Goal: Information Seeking & Learning: Check status

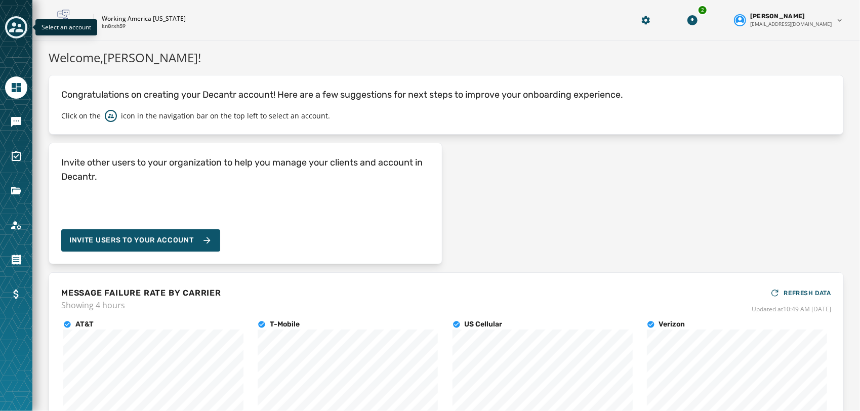
click at [16, 23] on icon "Toggle account select drawer" at bounding box center [16, 27] width 14 height 10
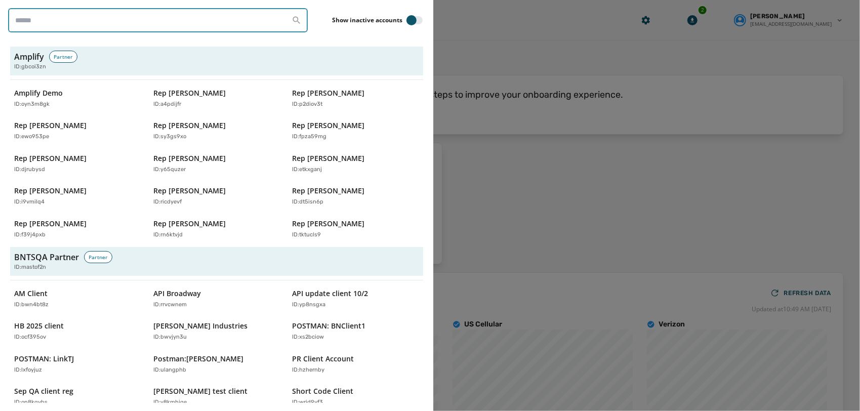
click at [133, 24] on input "search" at bounding box center [158, 20] width 300 height 24
paste input "********"
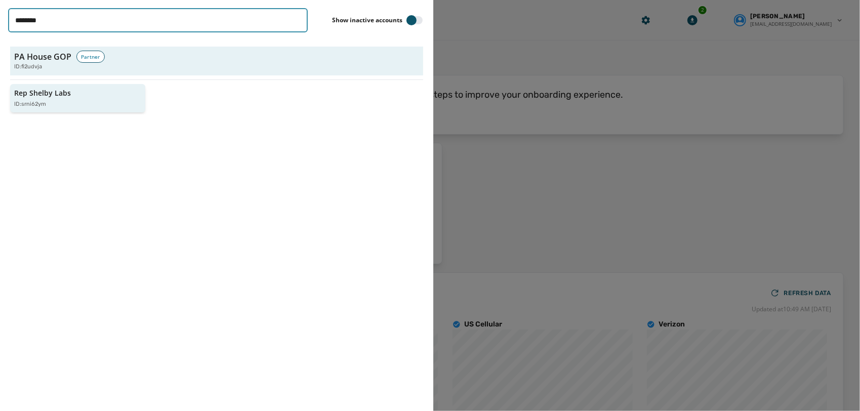
type input "********"
click at [72, 106] on div "ID: srni62ym" at bounding box center [72, 104] width 117 height 9
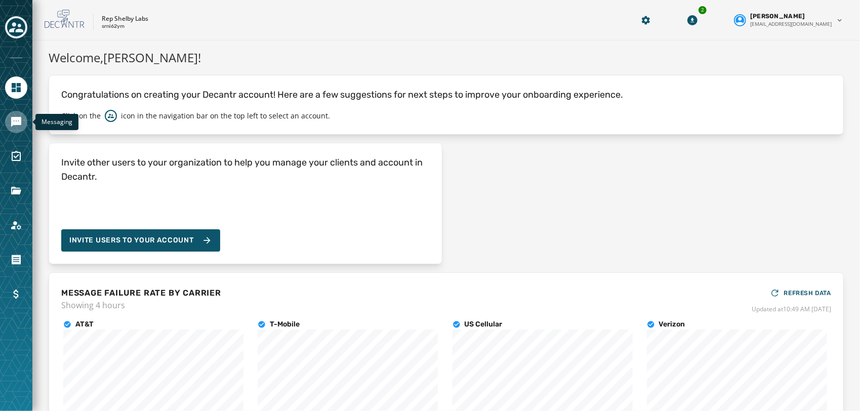
click at [9, 127] on link "Navigate to Messaging" at bounding box center [16, 122] width 22 height 22
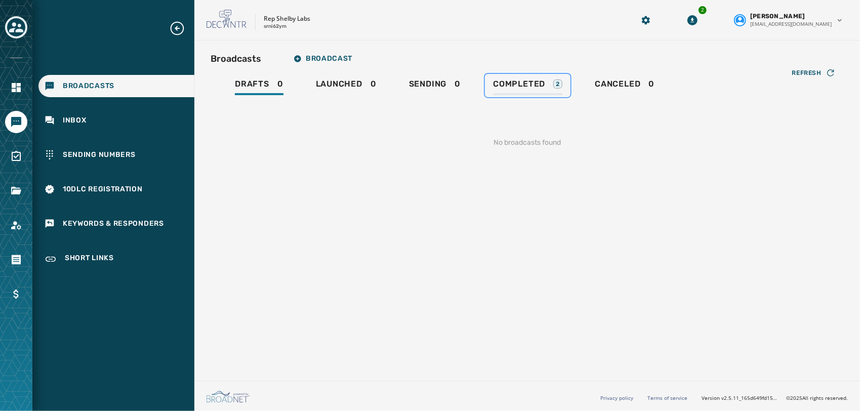
click at [509, 81] on span "Completed" at bounding box center [519, 84] width 52 height 10
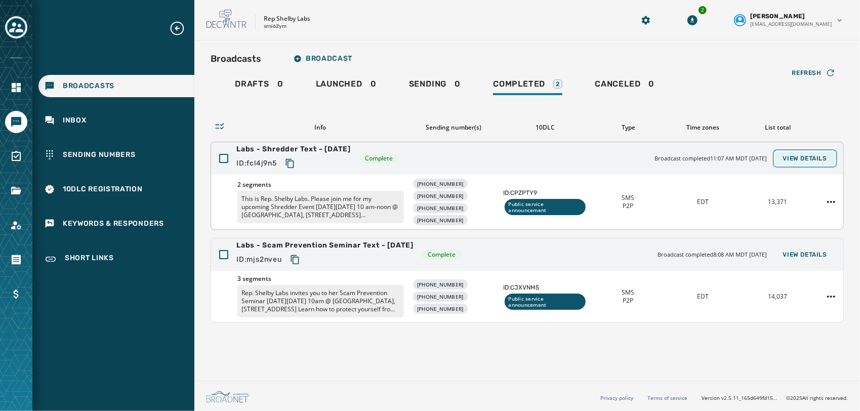
click at [827, 151] on button "View Details" at bounding box center [805, 158] width 60 height 14
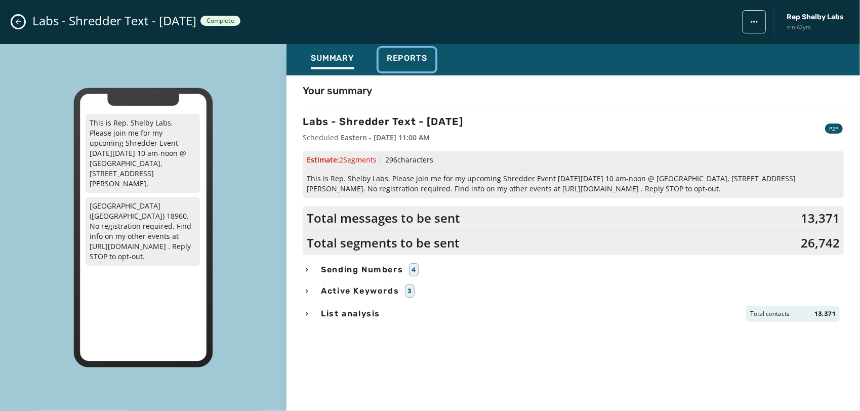
click at [398, 51] on button "Reports" at bounding box center [407, 59] width 57 height 23
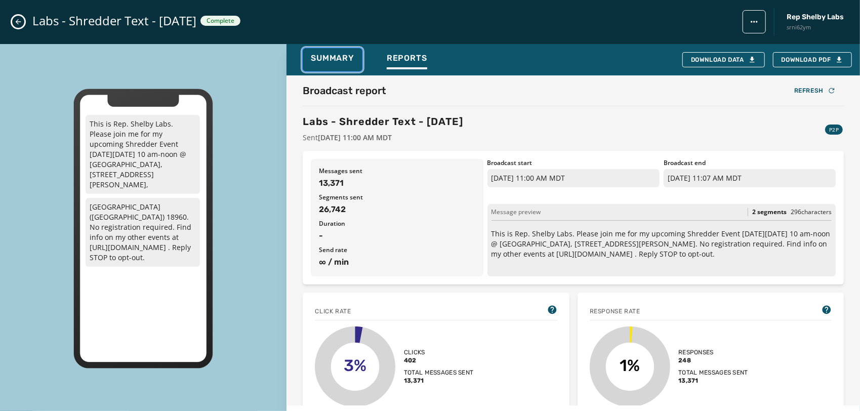
click at [326, 56] on span "Summary" at bounding box center [333, 58] width 44 height 10
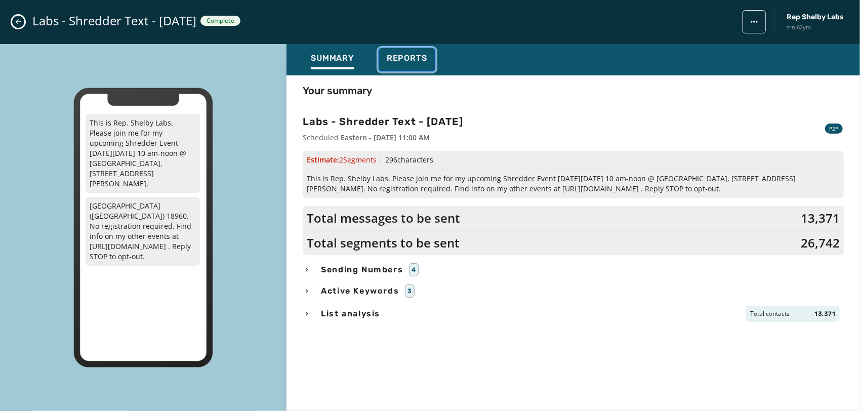
click at [416, 61] on span "Reports" at bounding box center [407, 58] width 40 height 10
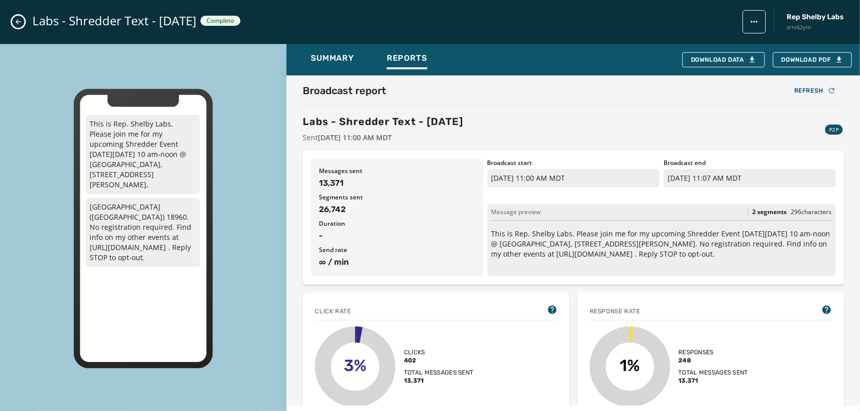
click at [11, 19] on div "Labs - Shredder Text - 9-16-25 Complete Rep Shelby Labs srni62ym" at bounding box center [430, 22] width 860 height 44
click at [18, 21] on icon "Close admin drawer" at bounding box center [19, 22] width 6 height 6
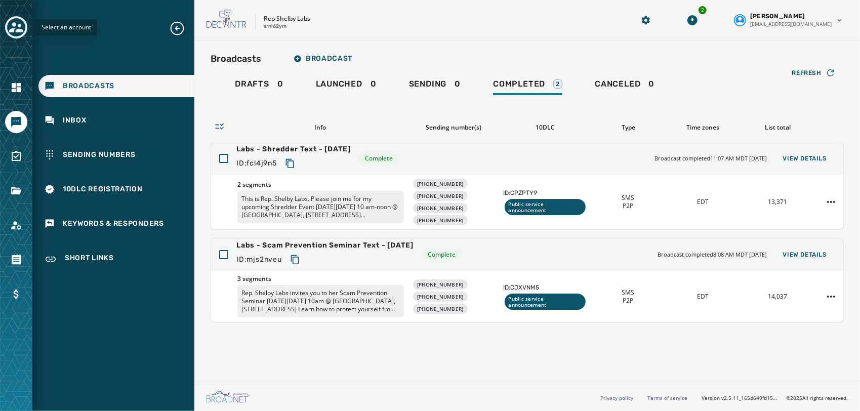
click at [16, 26] on icon "Toggle account select drawer" at bounding box center [16, 27] width 14 height 14
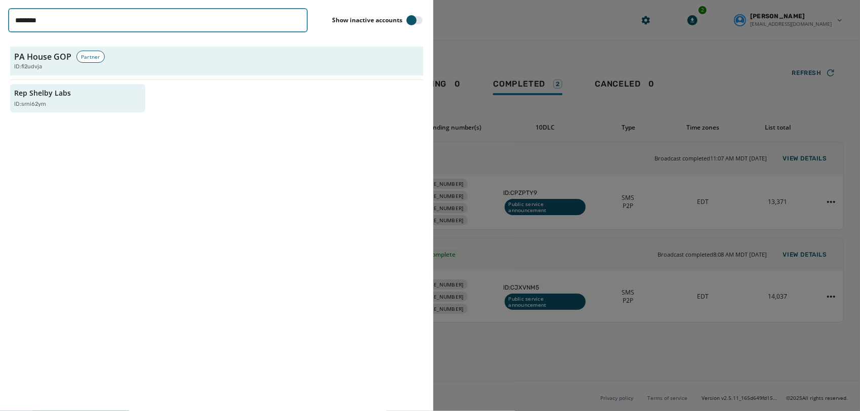
drag, startPoint x: 87, startPoint y: 27, endPoint x: -2, endPoint y: -32, distance: 106.8
click at [0, 0] on html "Broadcasts Inbox Sending Numbers 10DLC Registration Keywords & Responders Short…" at bounding box center [430, 205] width 860 height 411
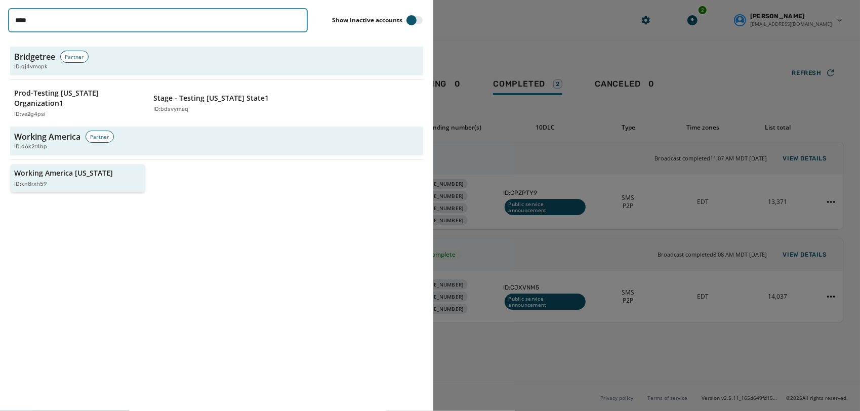
type input "****"
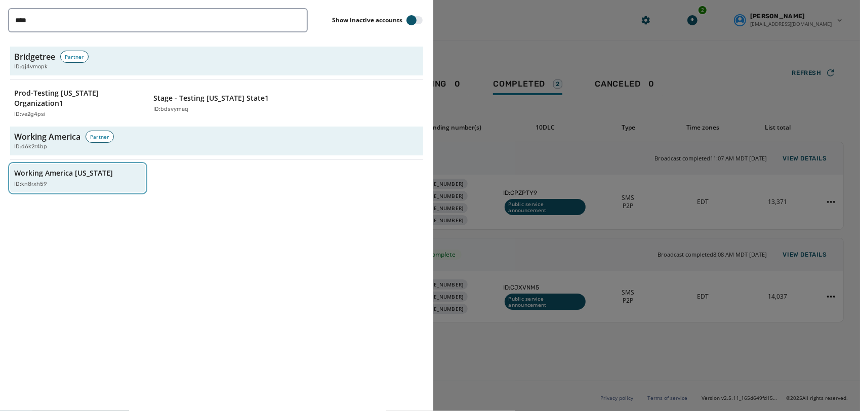
click at [71, 180] on div "ID: kn8rxh59" at bounding box center [72, 184] width 117 height 9
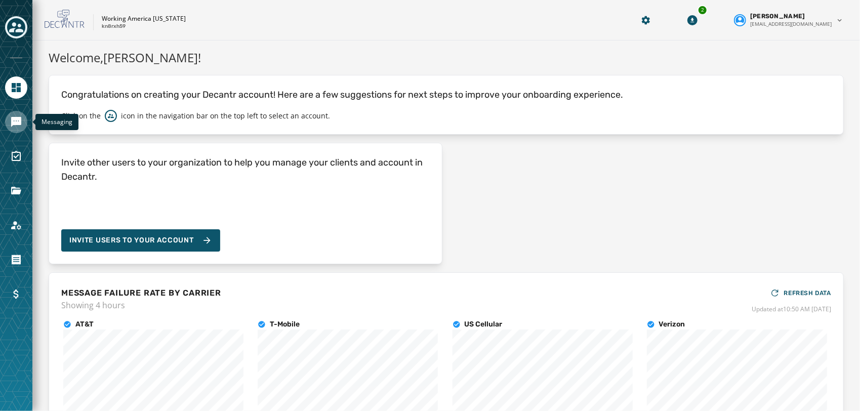
click at [13, 122] on icon "Navigate to Messaging" at bounding box center [16, 122] width 10 height 10
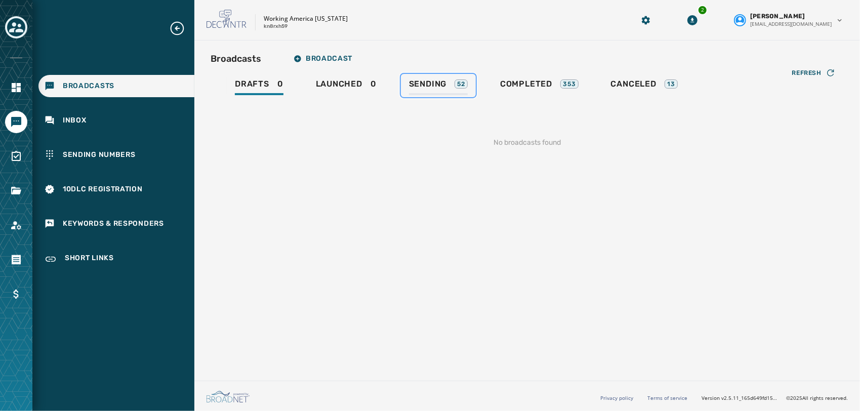
click at [433, 86] on span "Sending" at bounding box center [428, 84] width 38 height 10
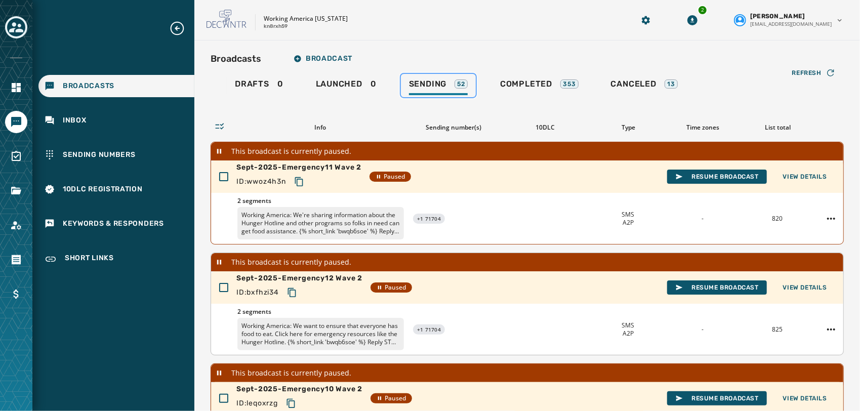
scroll to position [356, 0]
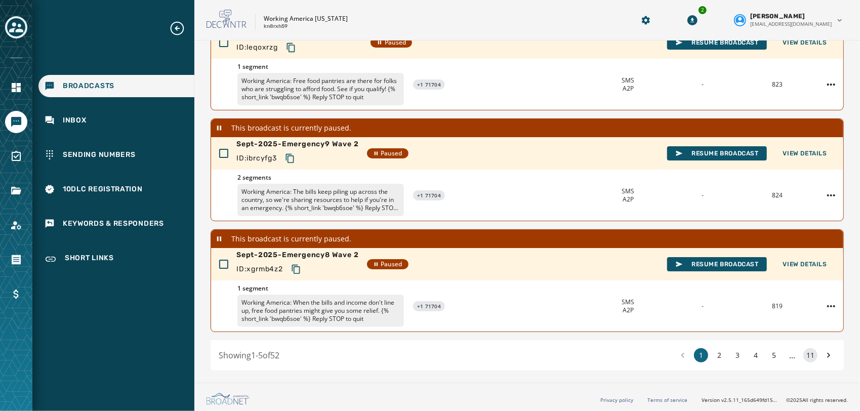
click at [803, 349] on button "11" at bounding box center [810, 355] width 14 height 14
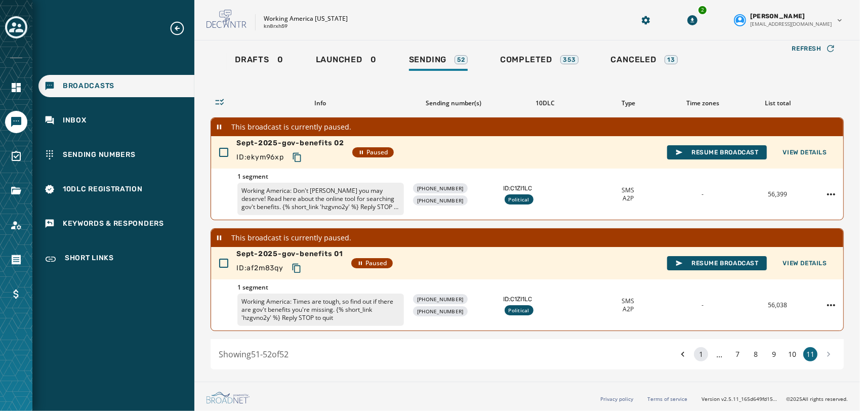
click at [694, 355] on button "1" at bounding box center [701, 354] width 14 height 14
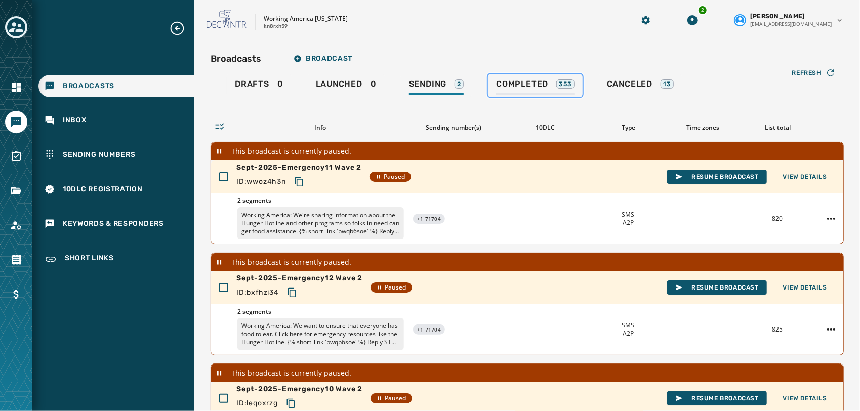
click at [552, 82] on div "Completed 353" at bounding box center [535, 87] width 78 height 16
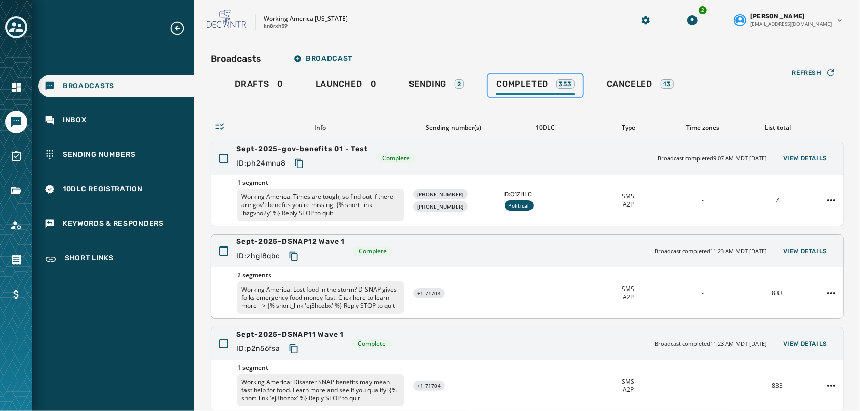
scroll to position [122, 0]
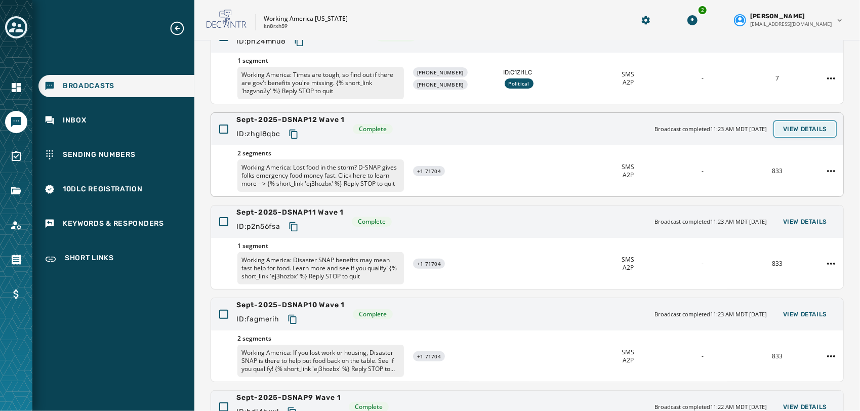
click at [793, 125] on span "View Details" at bounding box center [805, 129] width 44 height 8
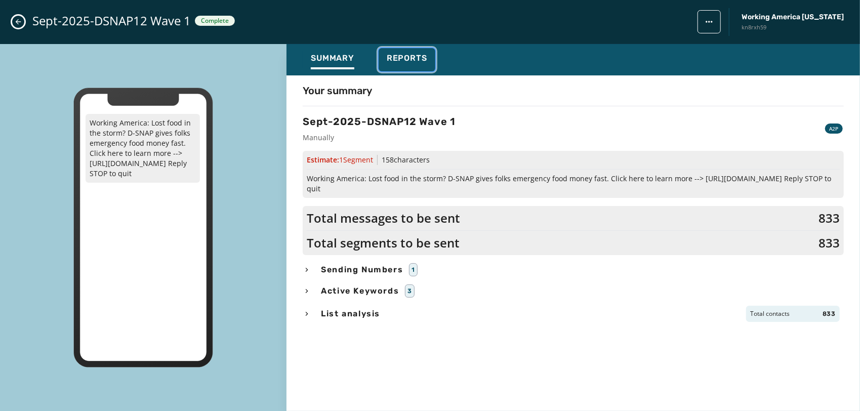
click at [422, 66] on div "Reports" at bounding box center [407, 61] width 40 height 16
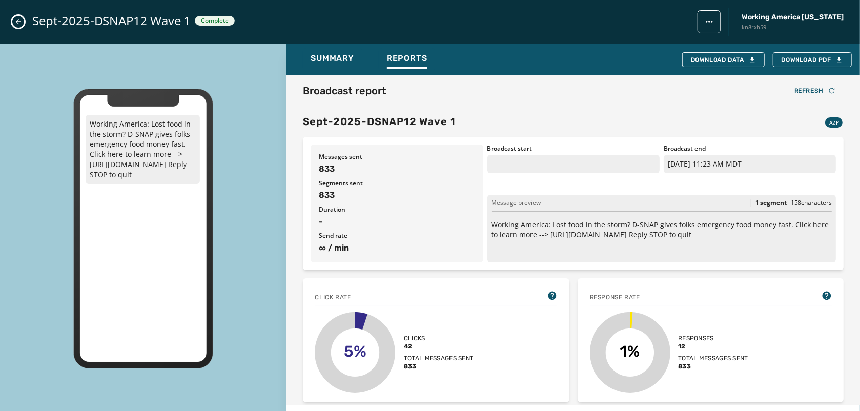
click at [20, 26] on button "Close admin drawer" at bounding box center [18, 22] width 12 height 12
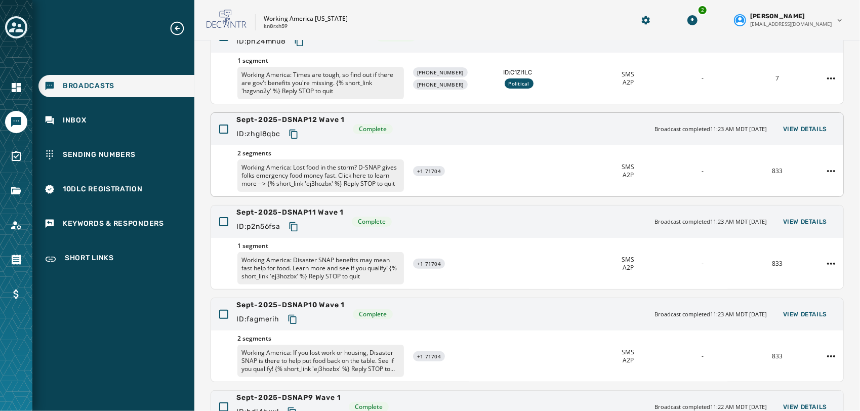
scroll to position [0, 0]
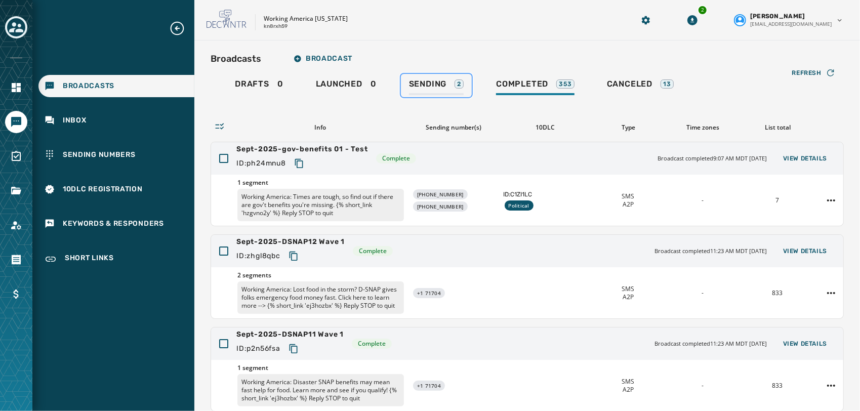
click at [442, 80] on span "Sending" at bounding box center [428, 84] width 38 height 10
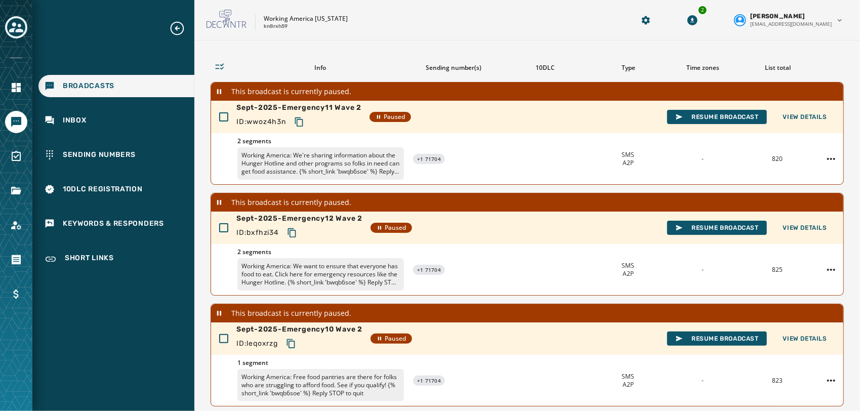
scroll to position [356, 0]
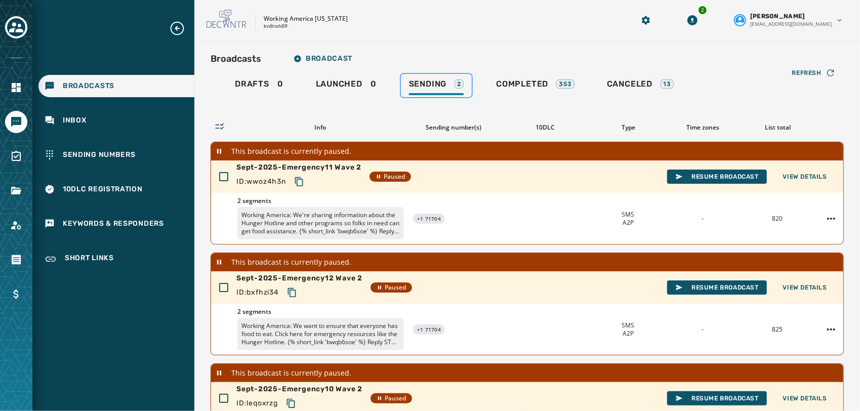
click at [442, 78] on link "Sending 2" at bounding box center [436, 85] width 71 height 23
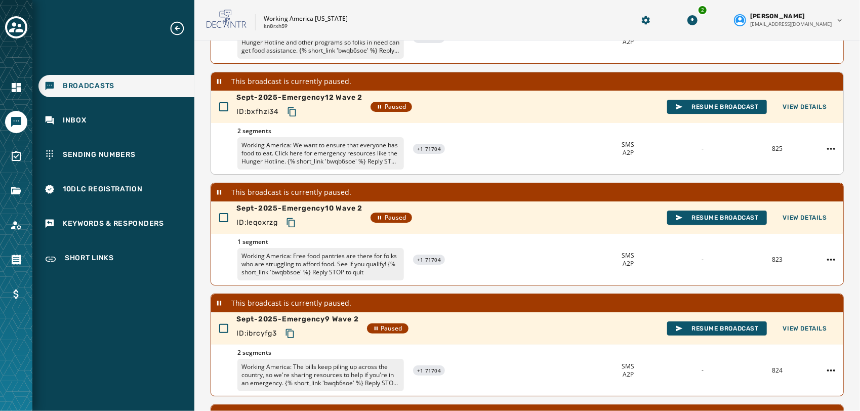
scroll to position [356, 0]
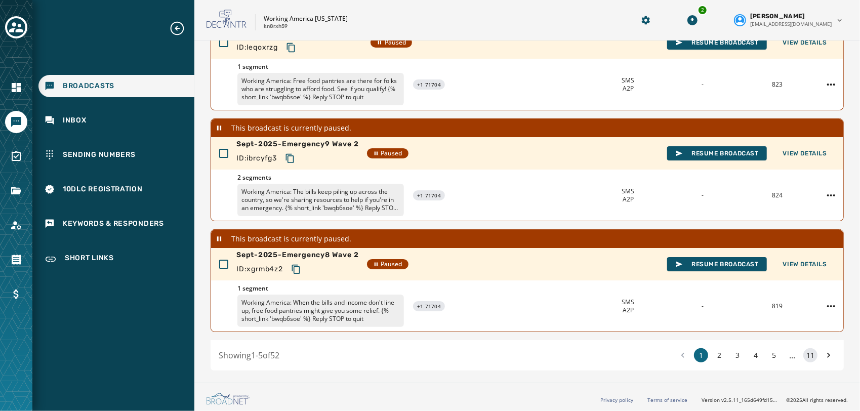
click at [803, 353] on button "11" at bounding box center [810, 355] width 14 height 14
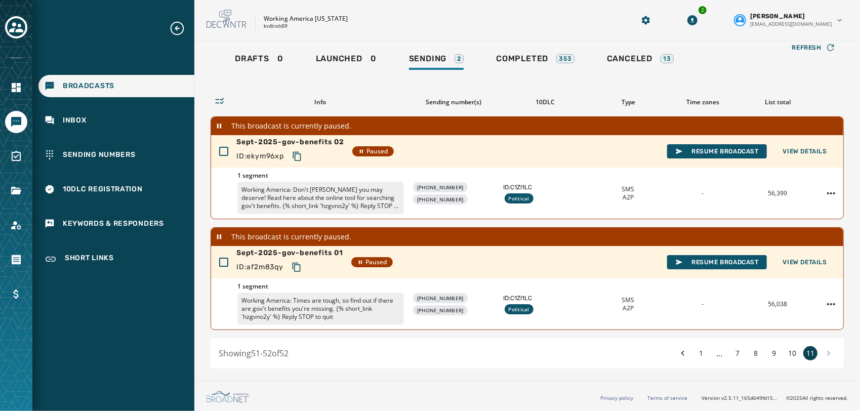
scroll to position [24, 0]
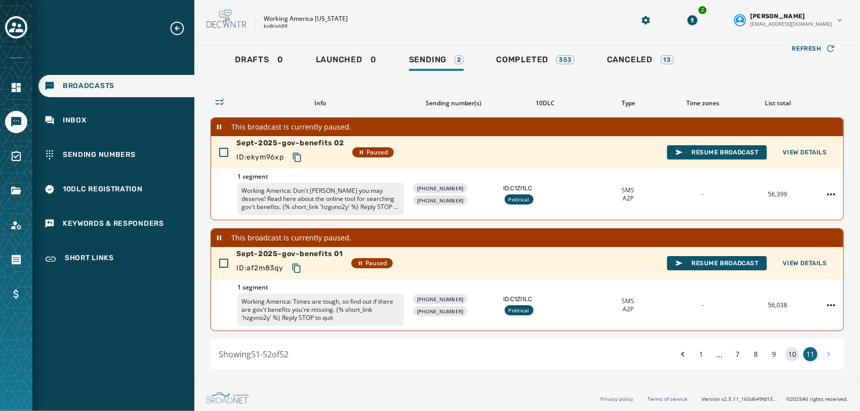
click at [785, 356] on button "10" at bounding box center [792, 354] width 14 height 14
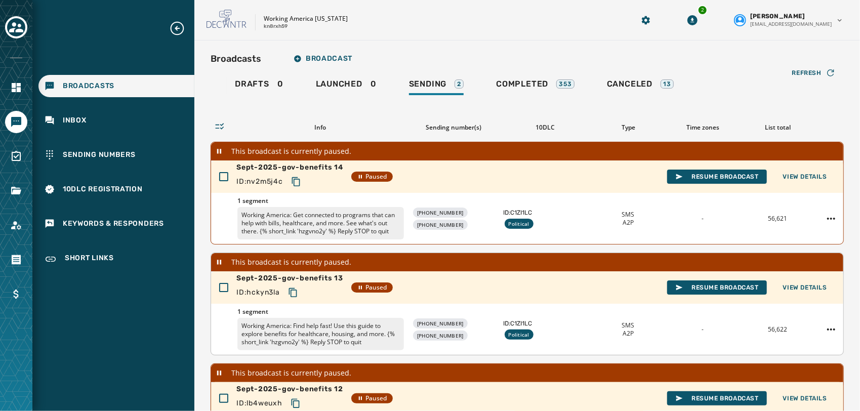
scroll to position [356, 0]
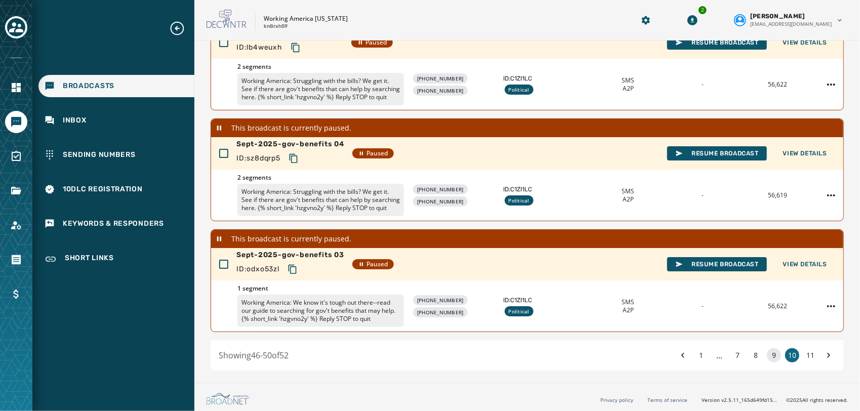
click at [767, 350] on button "9" at bounding box center [774, 355] width 14 height 14
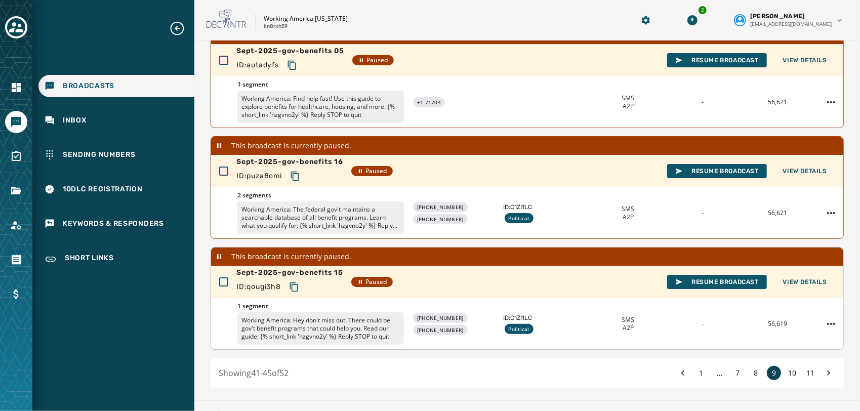
scroll to position [356, 0]
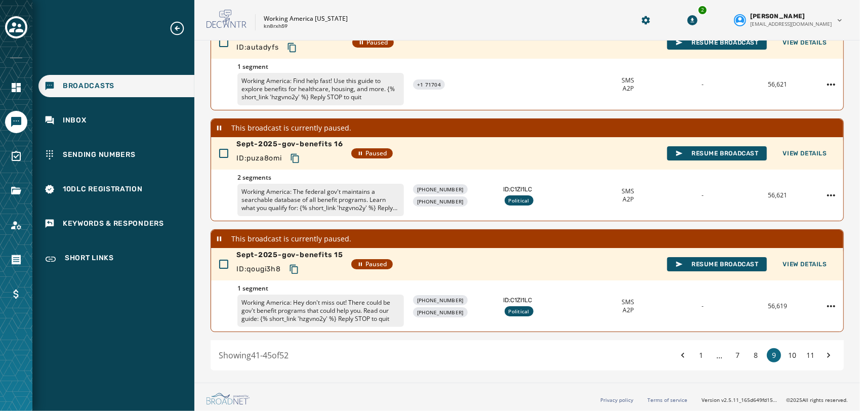
click at [748, 361] on div "Showing 41 - 45 of 52 1 ... 7 8 9 10 11" at bounding box center [527, 355] width 633 height 30
click at [749, 356] on button "8" at bounding box center [755, 355] width 14 height 14
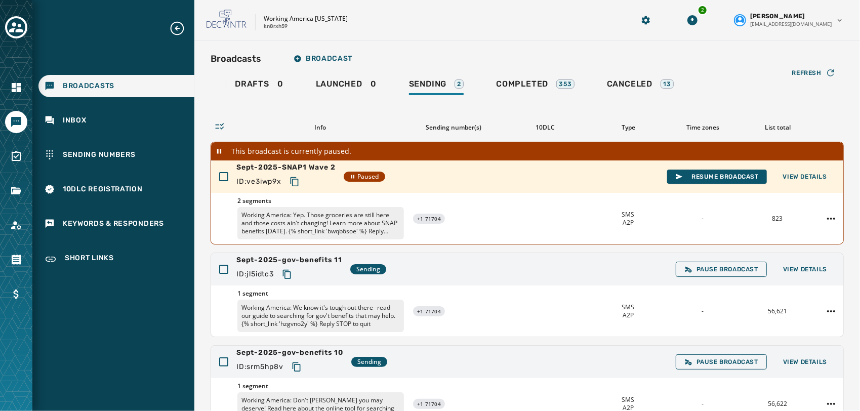
scroll to position [85, 0]
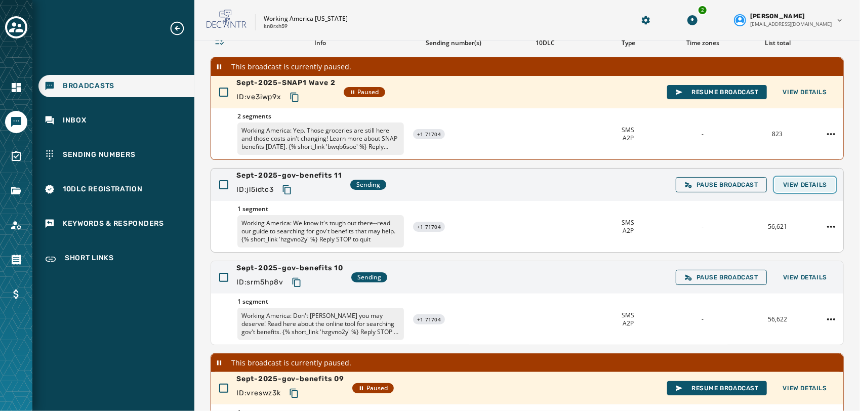
click at [802, 182] on span "View Details" at bounding box center [805, 185] width 44 height 8
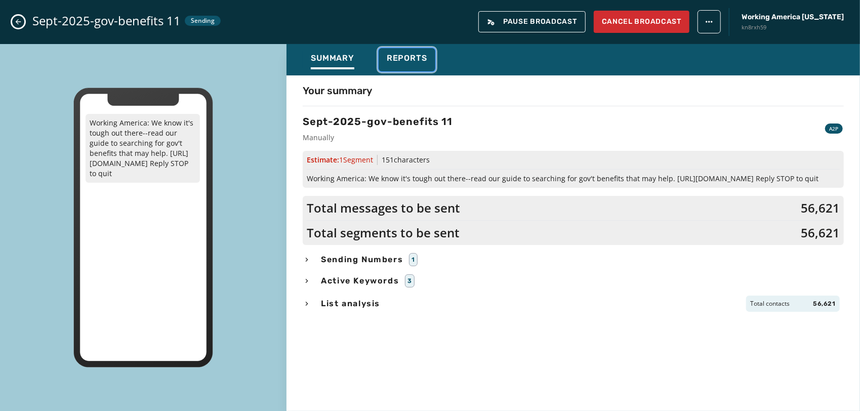
click at [393, 50] on button "Reports" at bounding box center [407, 59] width 57 height 23
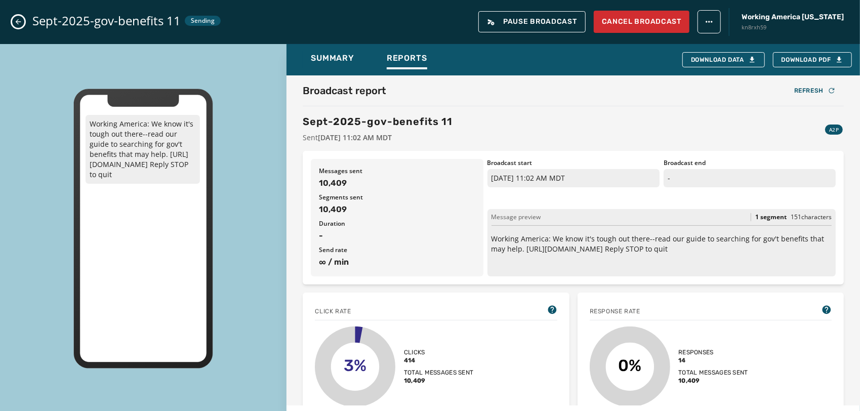
click at [16, 24] on icon "Close admin drawer" at bounding box center [18, 22] width 8 height 8
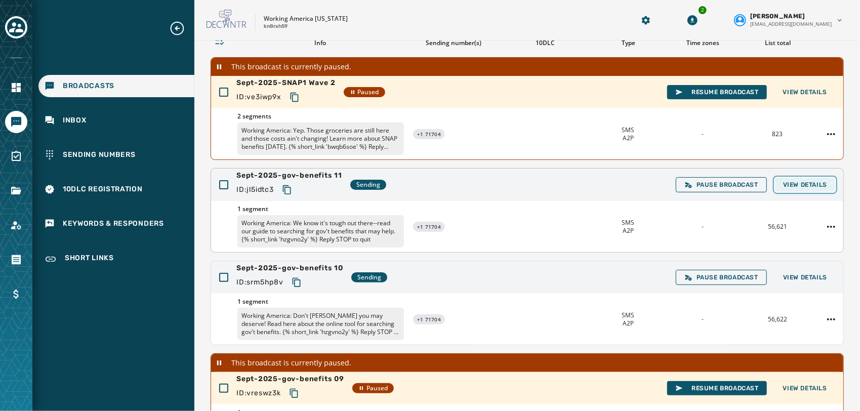
click at [799, 181] on span "View Details" at bounding box center [805, 185] width 44 height 8
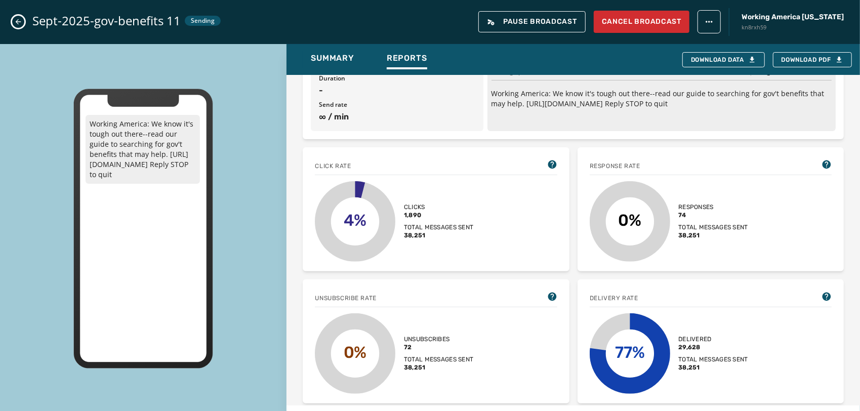
scroll to position [145, 0]
click at [14, 23] on icon "Close admin drawer" at bounding box center [18, 22] width 8 height 8
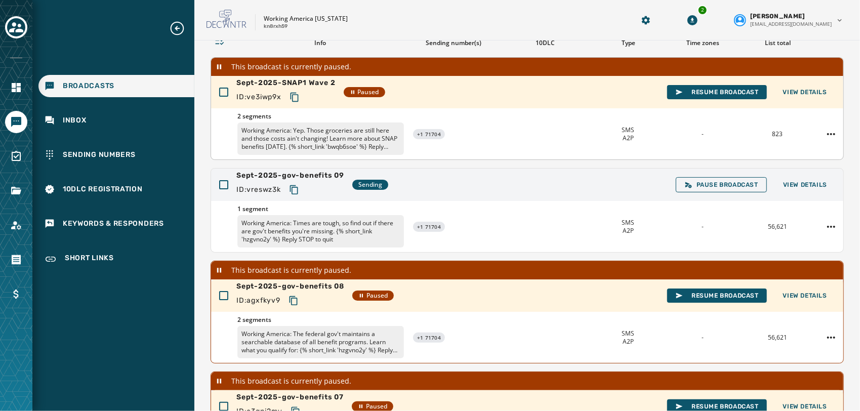
scroll to position [0, 0]
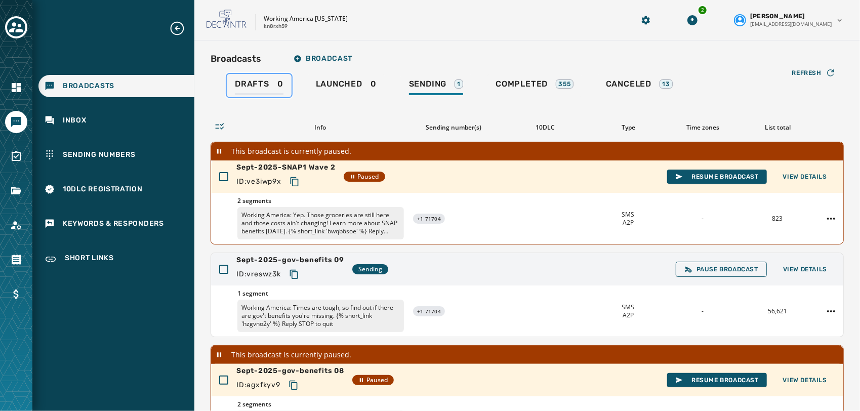
click at [258, 85] on span "Drafts" at bounding box center [252, 84] width 34 height 10
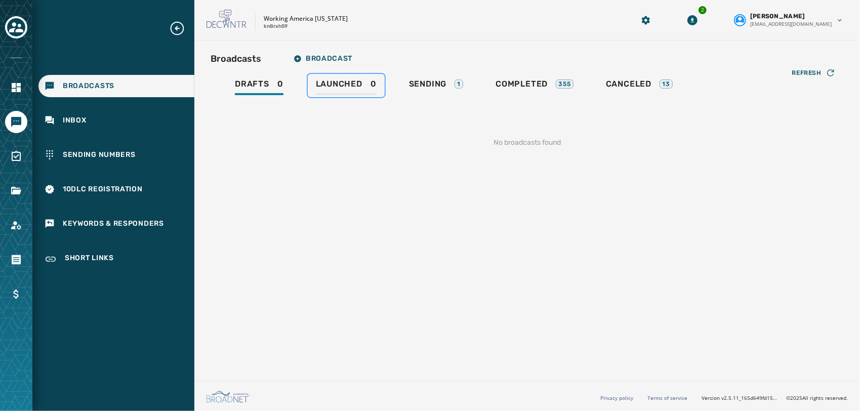
click at [353, 89] on div "Launched 0" at bounding box center [346, 87] width 61 height 16
